Goal: Task Accomplishment & Management: Manage account settings

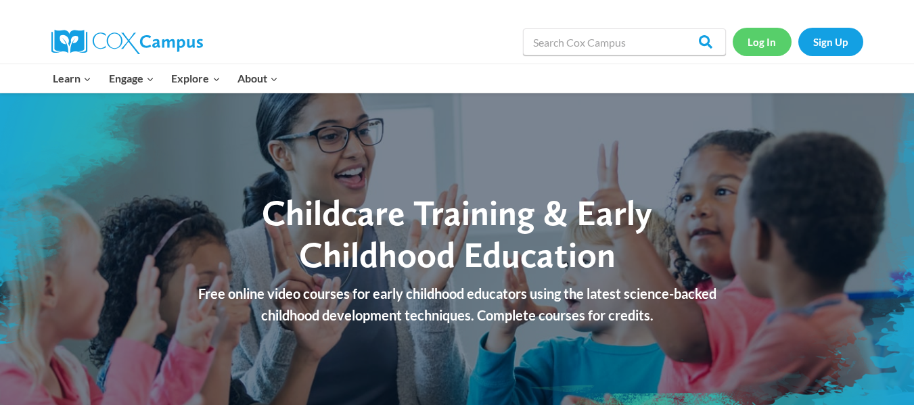
click at [751, 49] on link "Log In" at bounding box center [761, 42] width 59 height 28
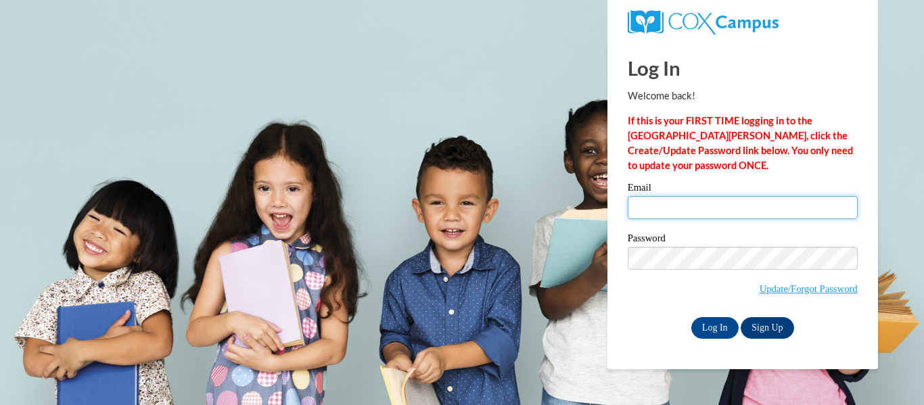
click at [659, 203] on input "Email" at bounding box center [743, 207] width 230 height 23
type input "m"
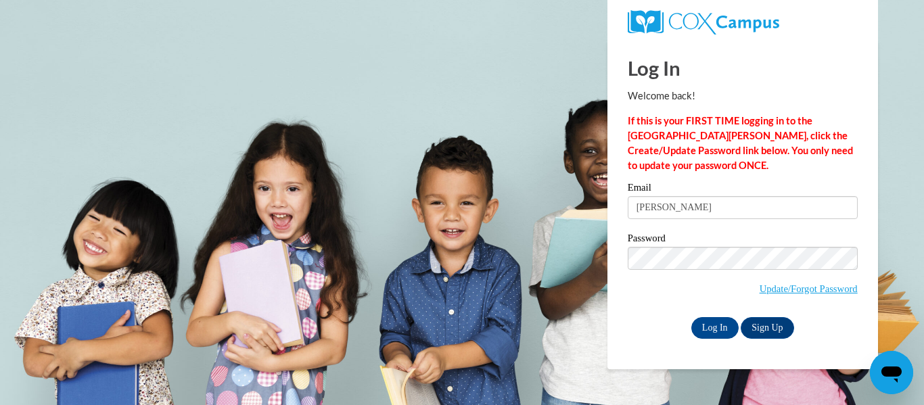
type input "[PERSON_NAME]"
drag, startPoint x: 659, startPoint y: 218, endPoint x: 694, endPoint y: 241, distance: 41.7
click at [694, 241] on label "Password" at bounding box center [743, 240] width 230 height 14
click at [735, 323] on input "Log In" at bounding box center [714, 328] width 47 height 22
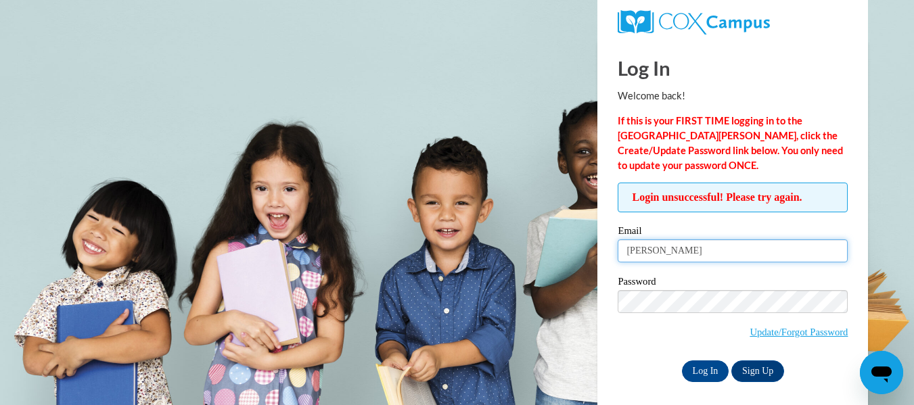
drag, startPoint x: 0, startPoint y: 0, endPoint x: 679, endPoint y: 245, distance: 721.8
click at [679, 245] on input "[PERSON_NAME]" at bounding box center [733, 250] width 230 height 23
click at [682, 237] on label "Email" at bounding box center [733, 233] width 230 height 14
click at [682, 239] on input "[PERSON_NAME]" at bounding box center [733, 250] width 230 height 23
type input "amandawens270@gmail.com"
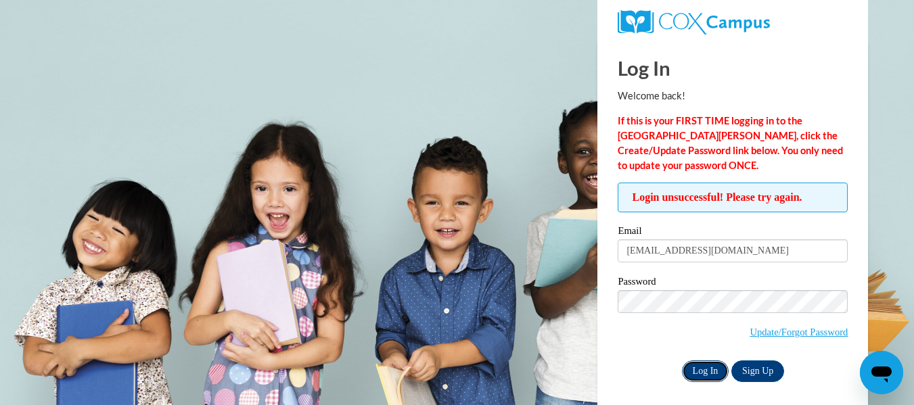
click at [723, 370] on input "Log In" at bounding box center [705, 371] width 47 height 22
click at [715, 369] on input "Log In" at bounding box center [705, 371] width 47 height 22
click at [783, 332] on link "Update/Forgot Password" at bounding box center [798, 332] width 98 height 11
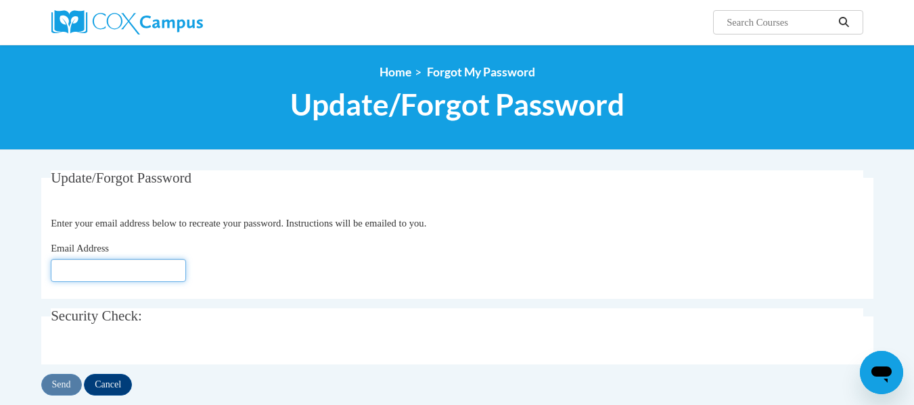
click at [145, 276] on input "Email Address" at bounding box center [118, 270] width 135 height 23
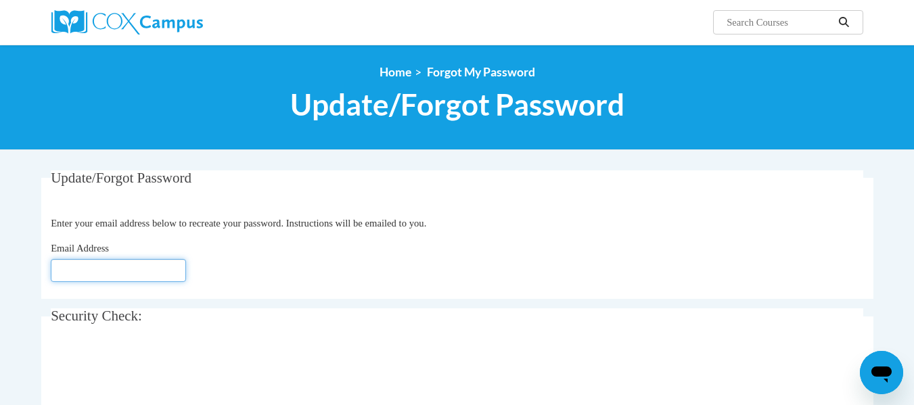
type input "[EMAIL_ADDRESS][DOMAIN_NAME]"
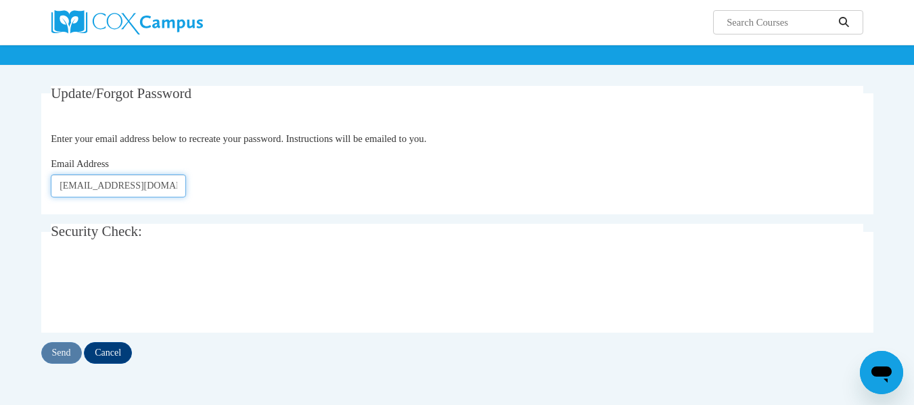
scroll to position [203, 0]
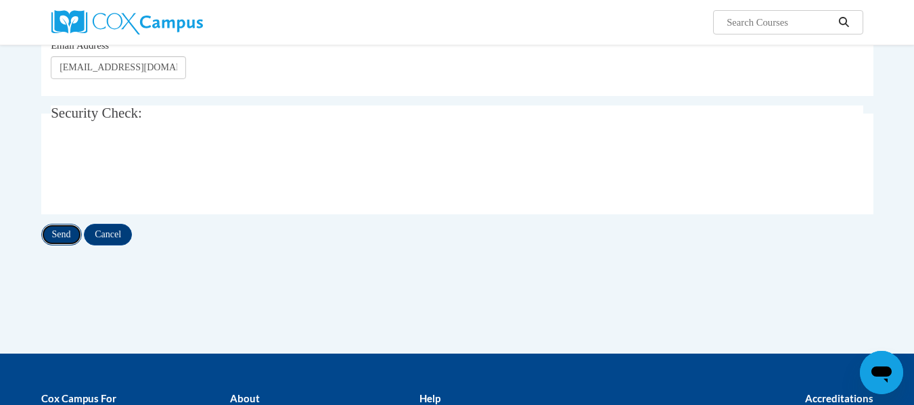
click at [47, 233] on input "Send" at bounding box center [61, 235] width 41 height 22
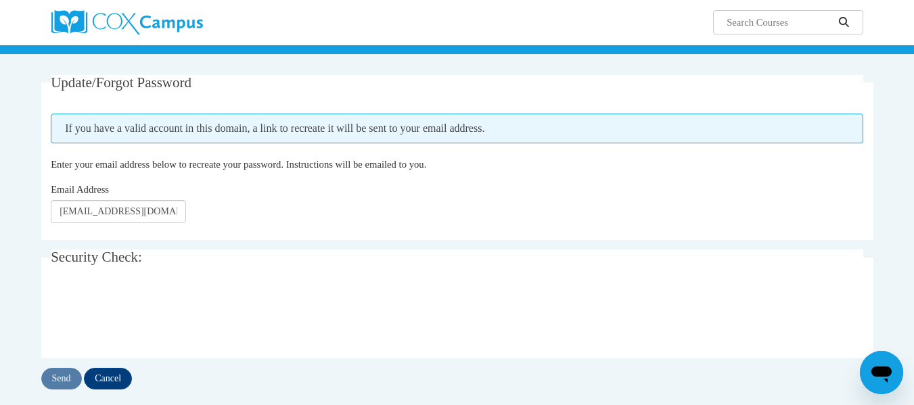
scroll to position [271, 0]
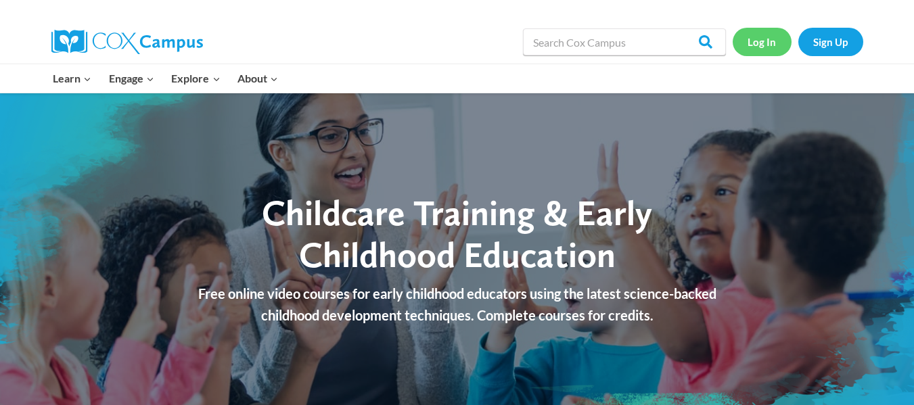
click at [772, 41] on link "Log In" at bounding box center [761, 42] width 59 height 28
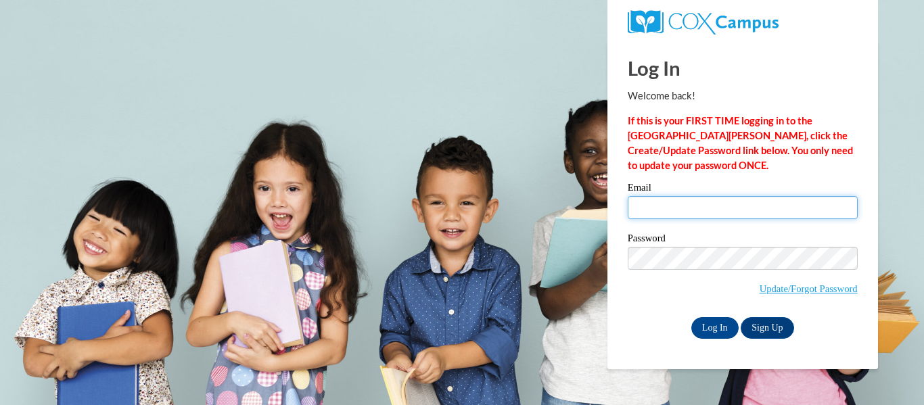
click at [676, 208] on input "Email" at bounding box center [743, 207] width 230 height 23
type input "[EMAIL_ADDRESS][DOMAIN_NAME]"
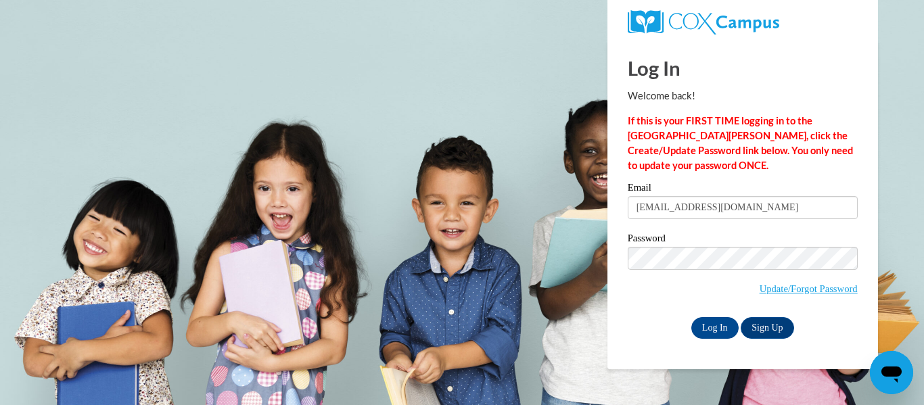
click at [782, 171] on p "If this is your FIRST TIME logging in to the [GEOGRAPHIC_DATA][PERSON_NAME], cl…" at bounding box center [743, 144] width 230 height 60
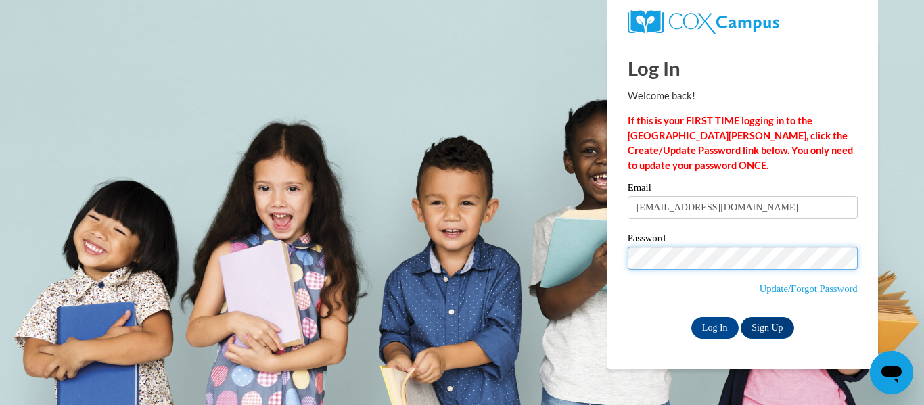
click at [691, 317] on input "Log In" at bounding box center [714, 328] width 47 height 22
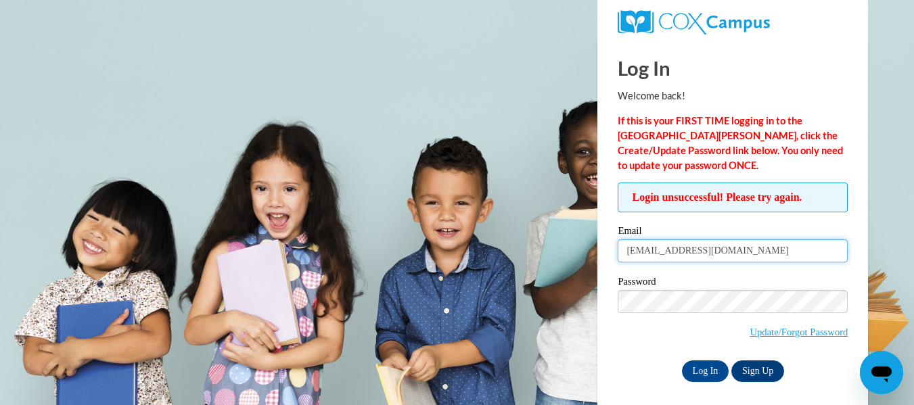
drag, startPoint x: 769, startPoint y: 252, endPoint x: 626, endPoint y: 273, distance: 145.0
click at [626, 273] on div "Email [EMAIL_ADDRESS][DOMAIN_NAME] Password Update/Forgot Password Log In Sign …" at bounding box center [733, 304] width 230 height 156
type input "[EMAIL_ADDRESS][DOMAIN_NAME]"
click at [872, 222] on body "Log In Welcome back! If this is your FIRST TIME logging in to the [GEOGRAPHIC_D…" at bounding box center [457, 202] width 914 height 405
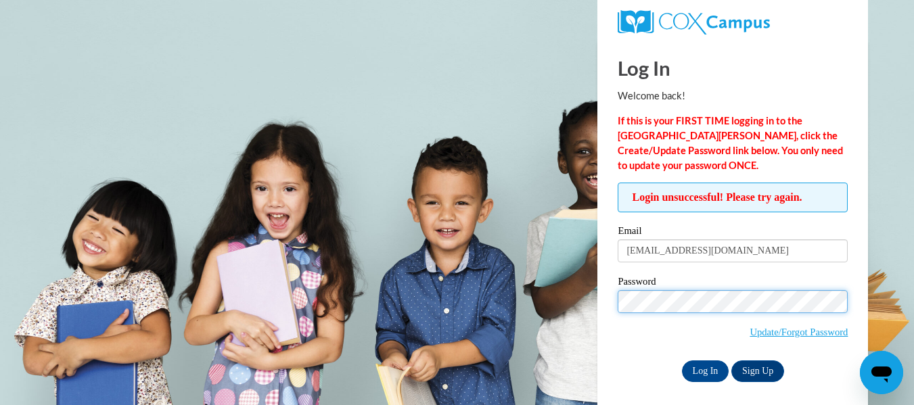
click at [574, 312] on body "Log In Welcome back! If this is your FIRST TIME logging in to the [GEOGRAPHIC_D…" at bounding box center [457, 202] width 914 height 405
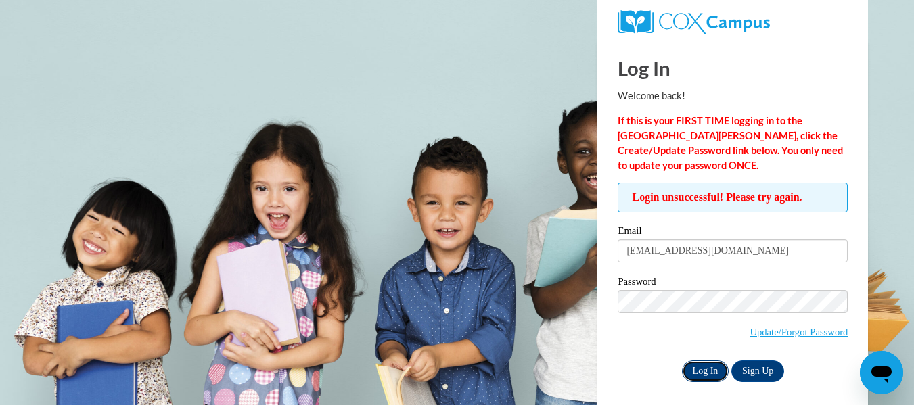
click at [716, 377] on input "Log In" at bounding box center [705, 371] width 47 height 22
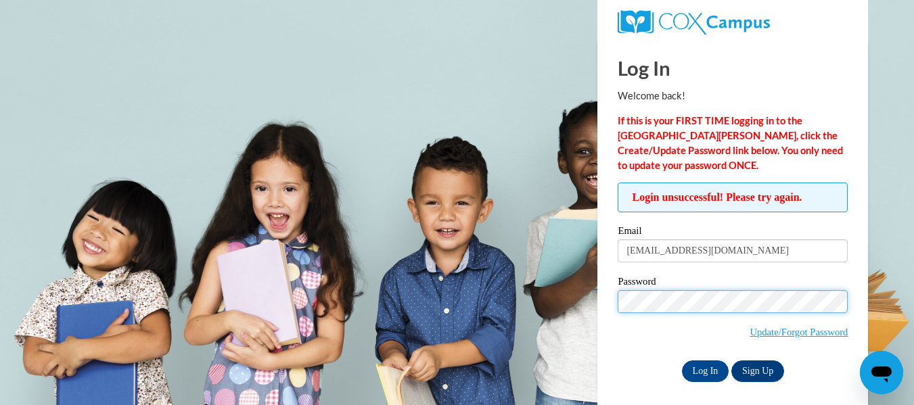
click at [614, 288] on div "Login unsuccessful! Please try again. Please enter your email! Please enter you…" at bounding box center [732, 282] width 250 height 199
click at [587, 301] on body "Log In Welcome back! If this is your FIRST TIME logging in to the [GEOGRAPHIC_D…" at bounding box center [457, 202] width 914 height 405
click at [672, 332] on span "Update/Forgot Password" at bounding box center [733, 318] width 230 height 56
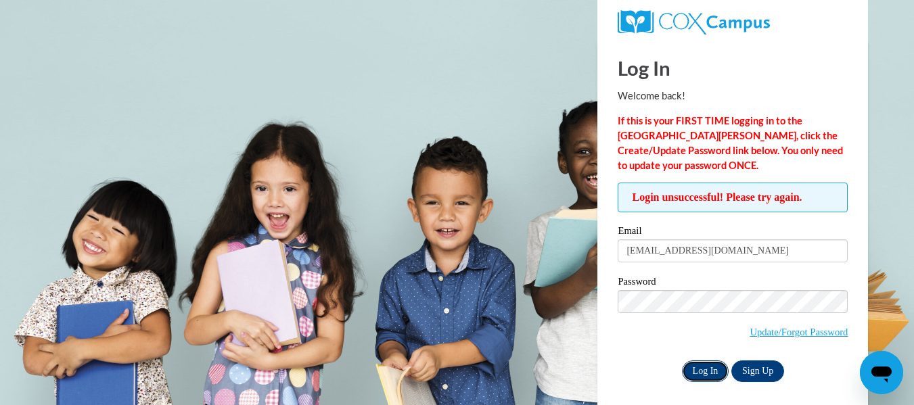
click at [701, 371] on input "Log In" at bounding box center [705, 371] width 47 height 22
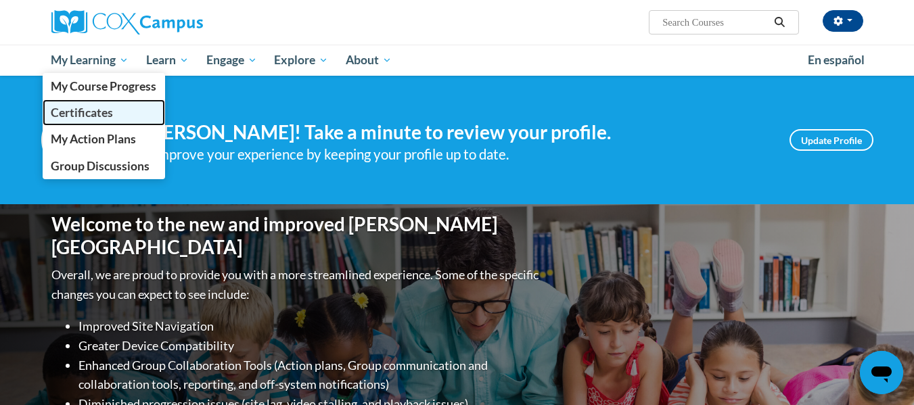
click at [93, 120] on link "Certificates" at bounding box center [104, 112] width 123 height 26
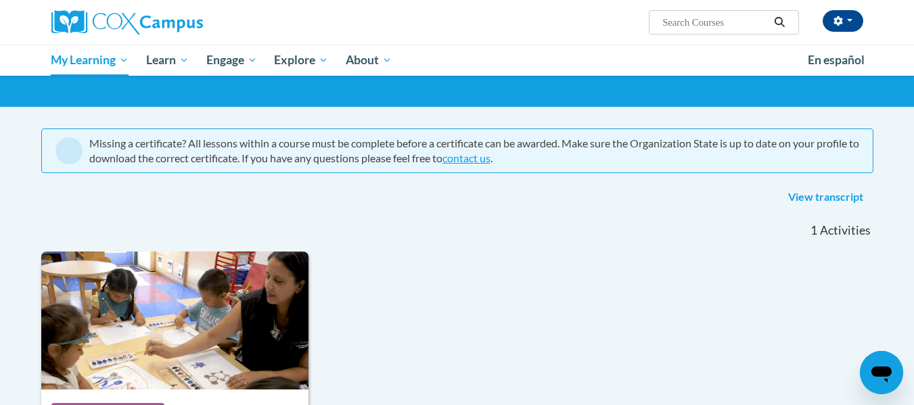
scroll to position [68, 0]
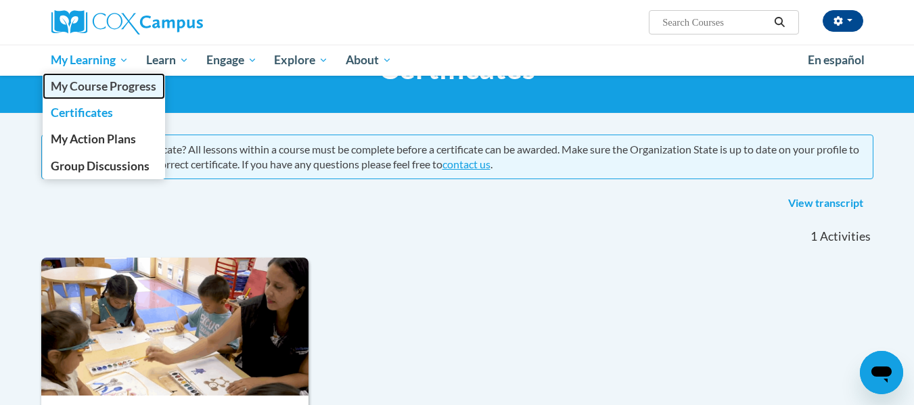
click at [85, 74] on link "My Course Progress" at bounding box center [104, 86] width 123 height 26
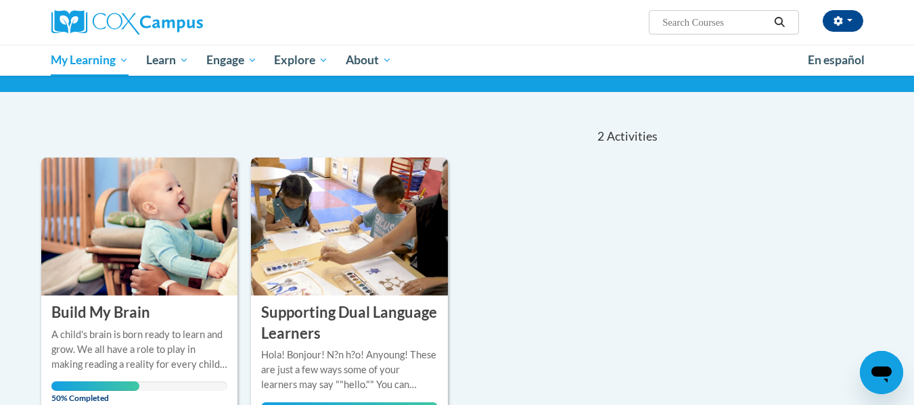
scroll to position [203, 0]
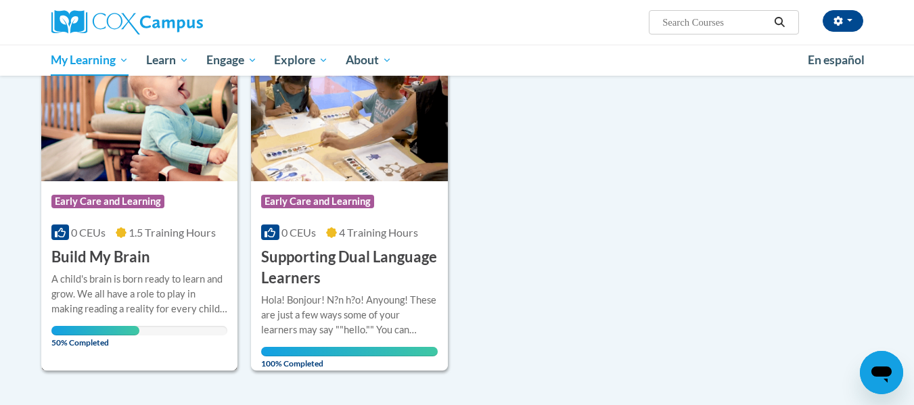
click at [107, 262] on h3 "Build My Brain" at bounding box center [100, 257] width 99 height 21
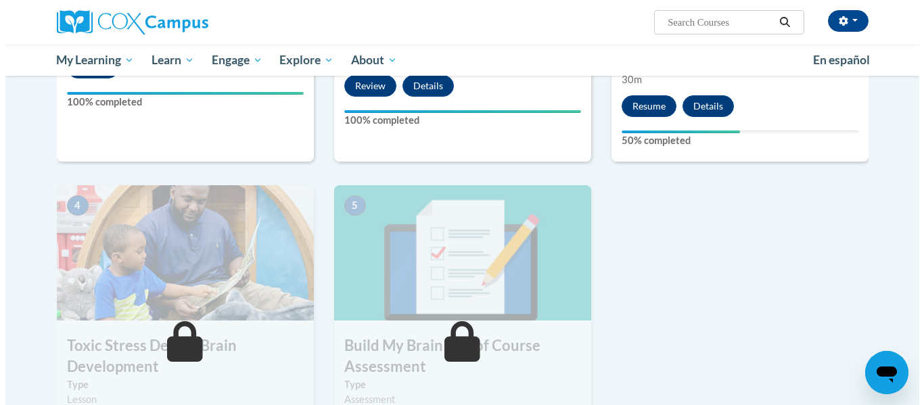
scroll to position [406, 0]
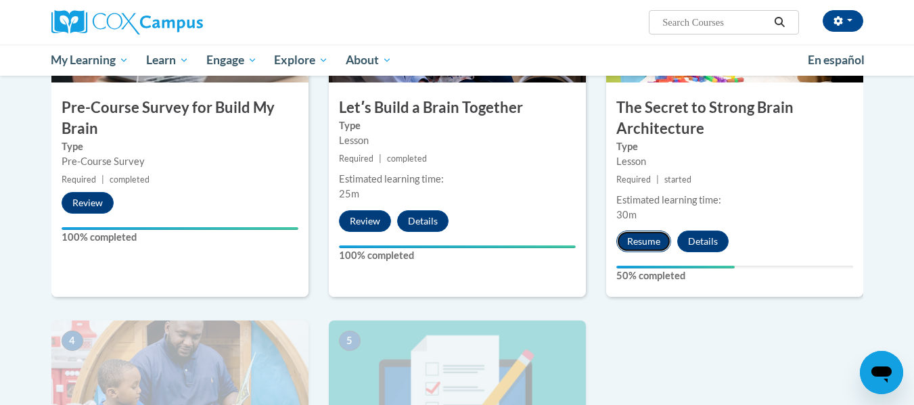
click at [643, 243] on button "Resume" at bounding box center [643, 242] width 55 height 22
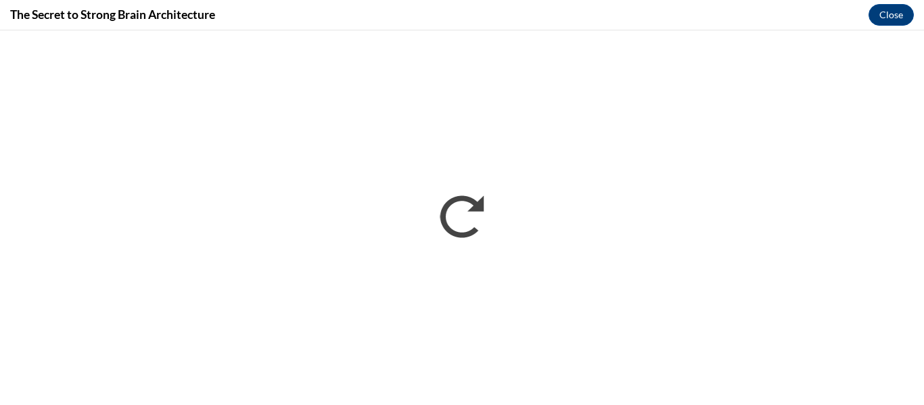
scroll to position [0, 0]
